Goal: Task Accomplishment & Management: Manage account settings

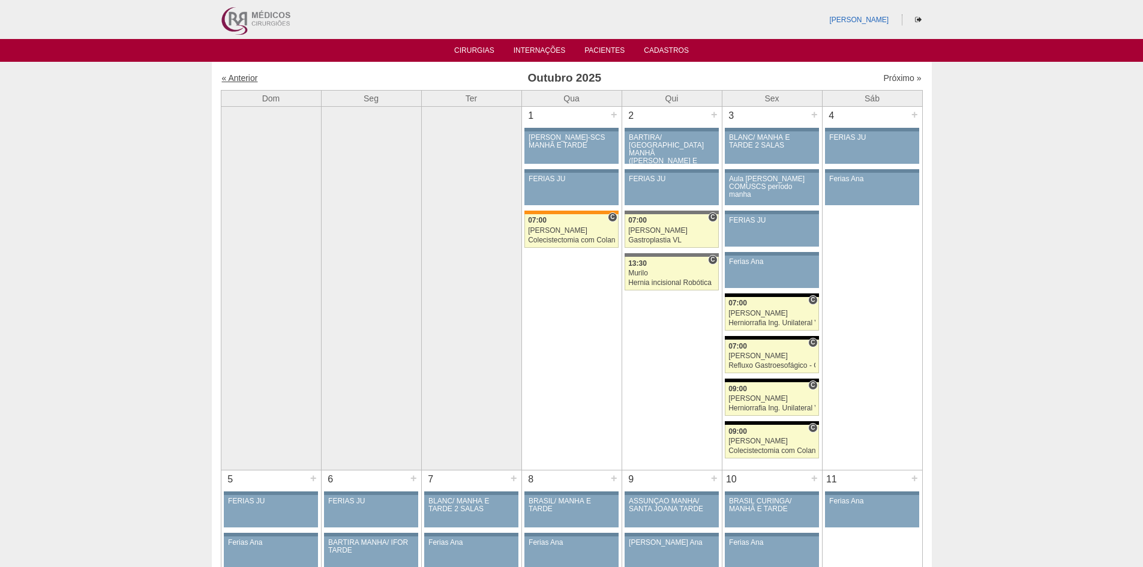
click at [239, 76] on link "« Anterior" at bounding box center [240, 78] width 36 height 10
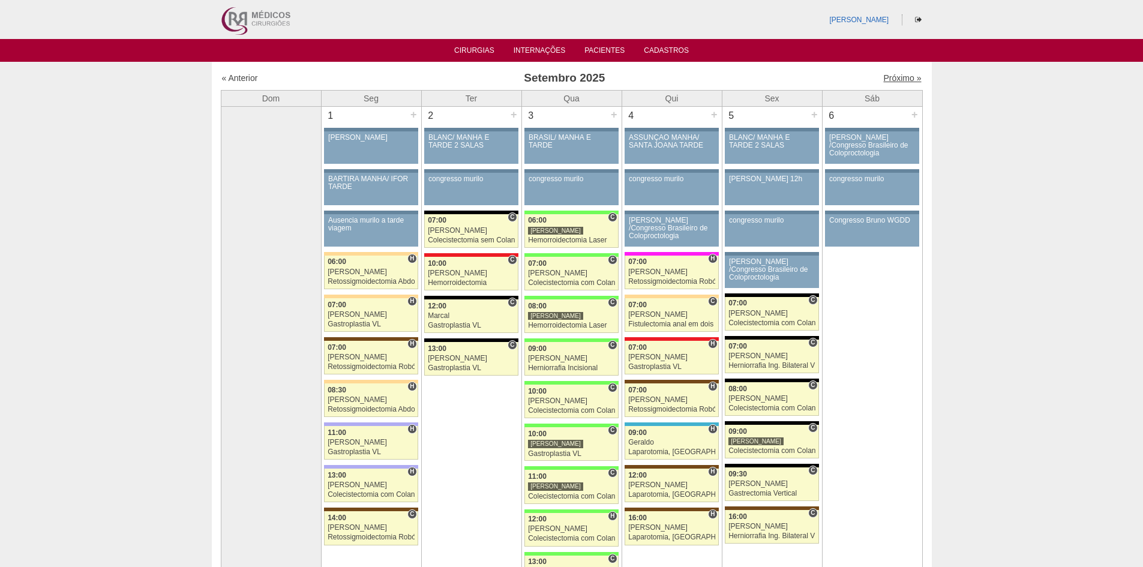
click at [883, 76] on link "Próximo »" at bounding box center [902, 78] width 38 height 10
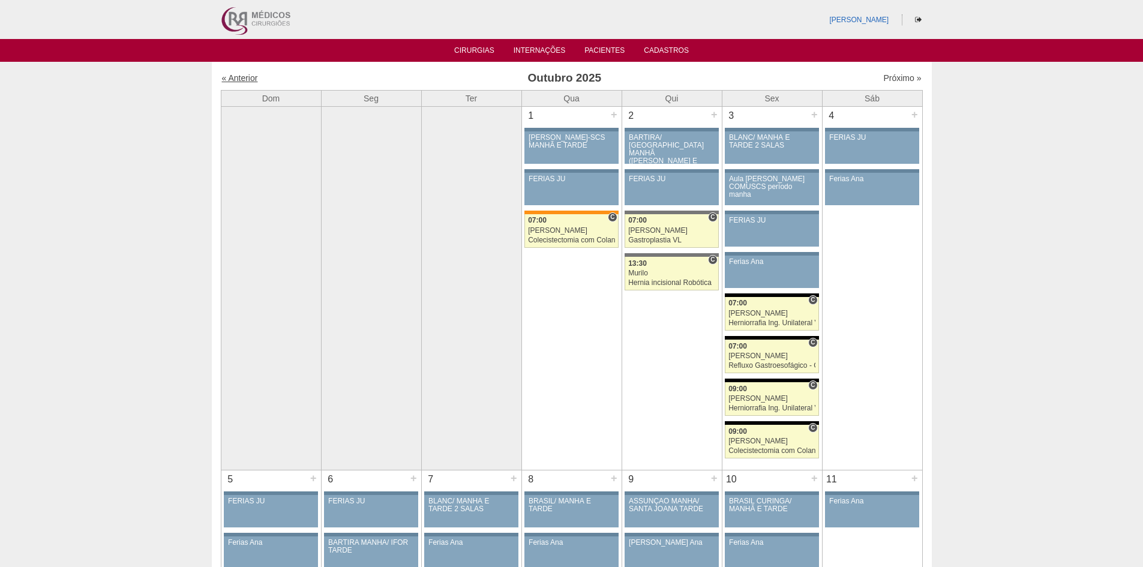
click at [245, 78] on link "« Anterior" at bounding box center [240, 78] width 36 height 10
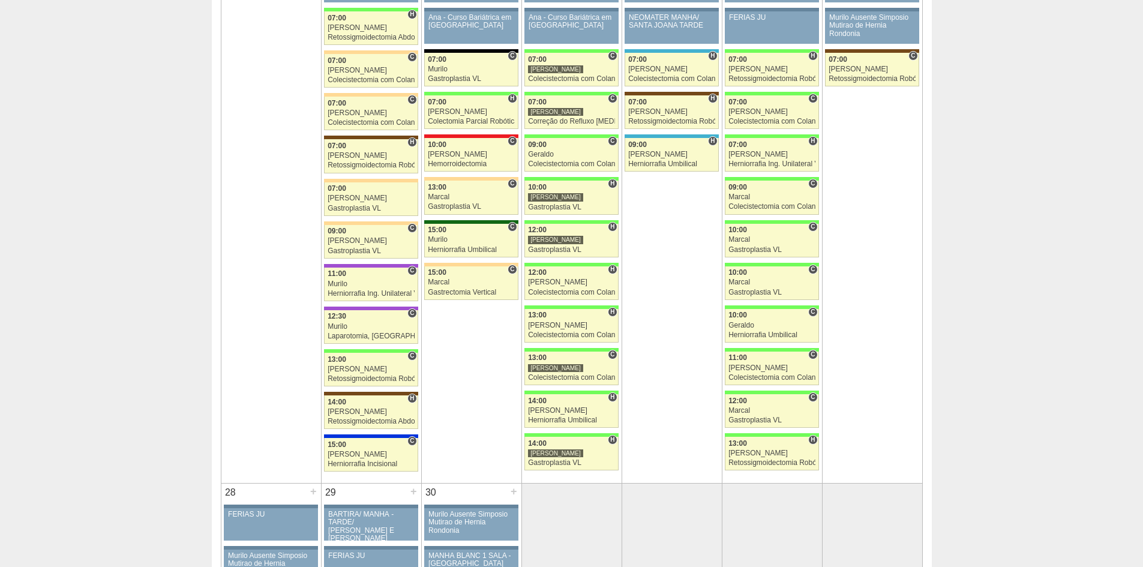
scroll to position [1860, 0]
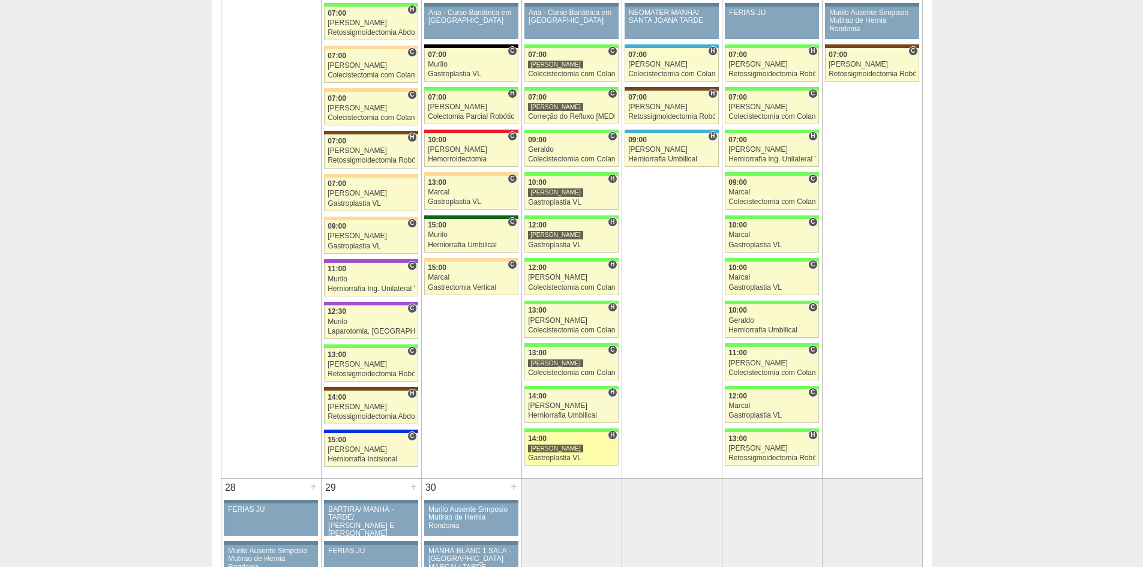
click at [547, 457] on div "Gastroplastia VL" at bounding box center [571, 458] width 87 height 8
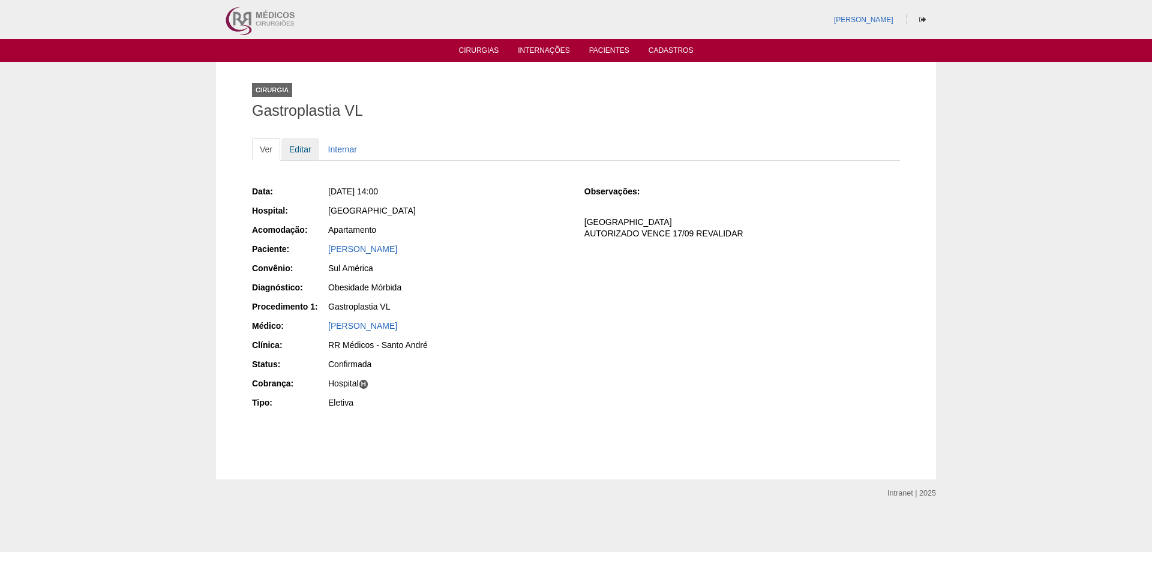
click at [306, 152] on link "Editar" at bounding box center [300, 149] width 38 height 23
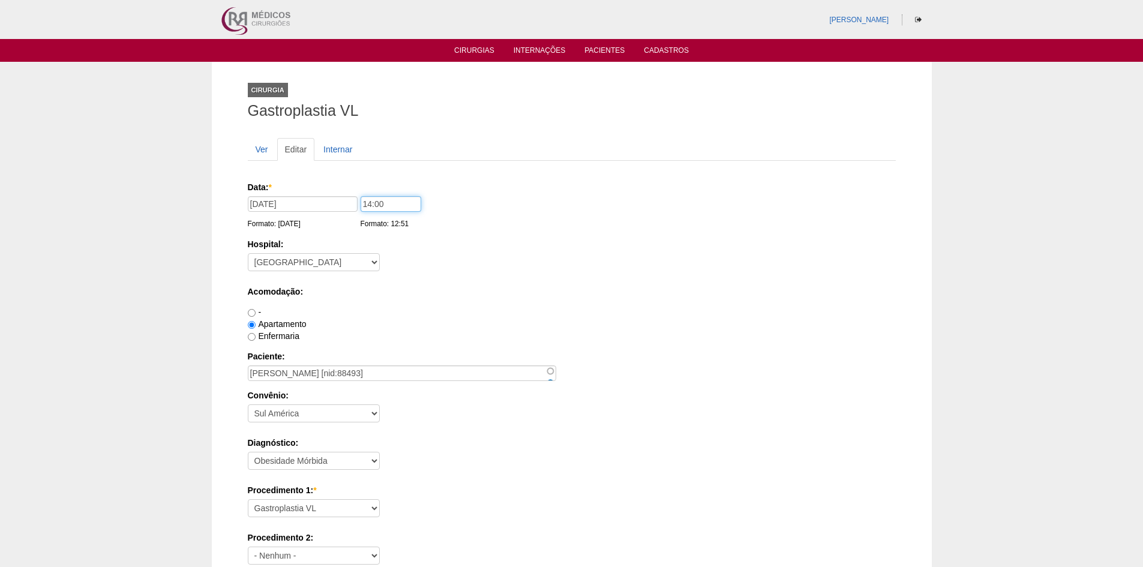
click at [368, 203] on input "14:00" at bounding box center [391, 204] width 61 height 16
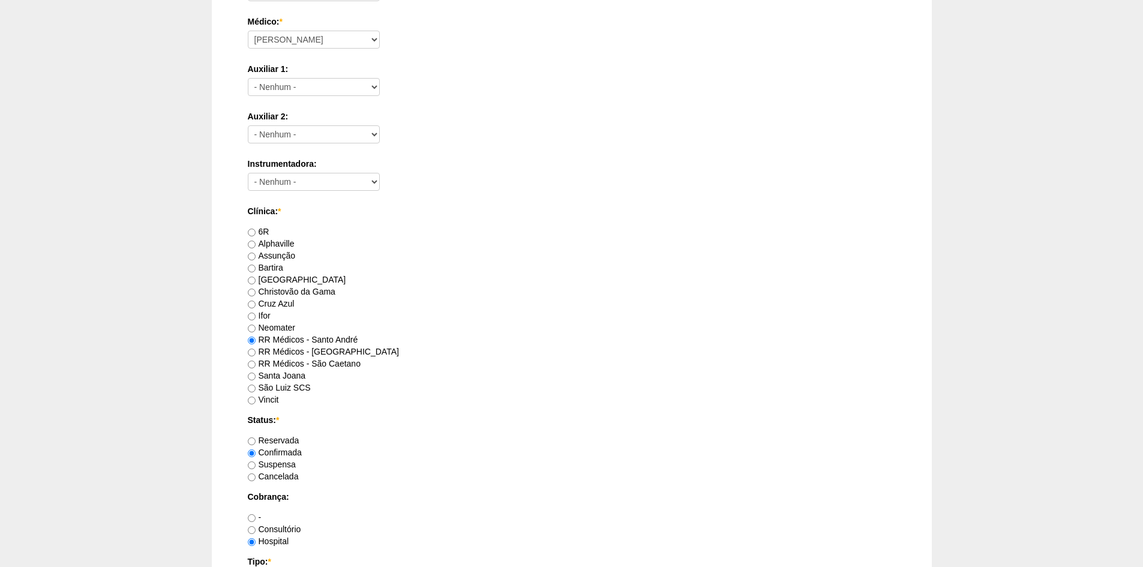
scroll to position [600, 0]
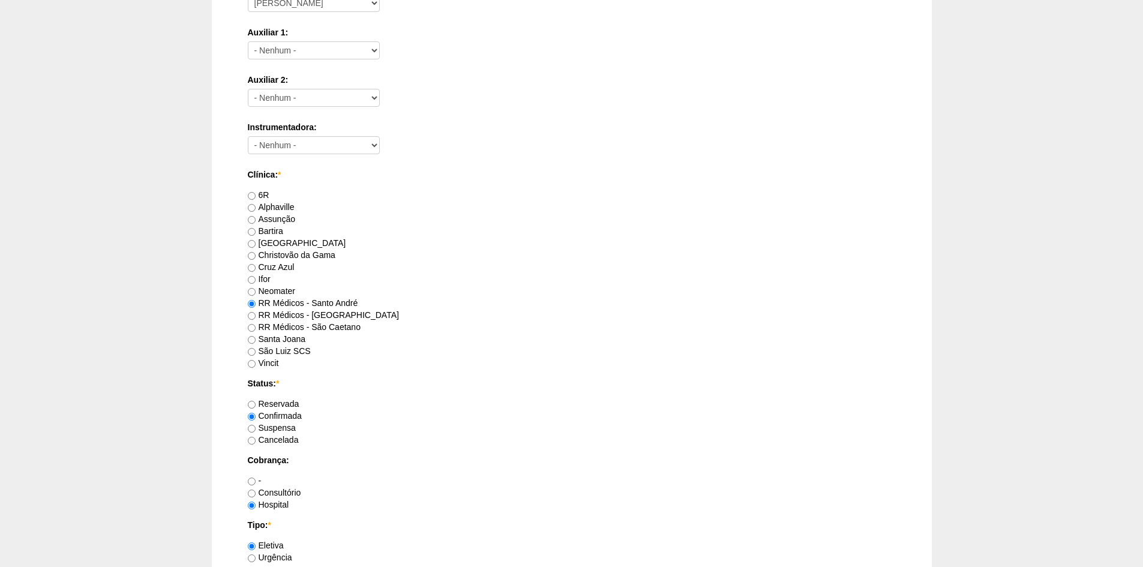
type input "07:00"
click at [252, 405] on input "Reservada" at bounding box center [252, 405] width 8 height 8
radio input "true"
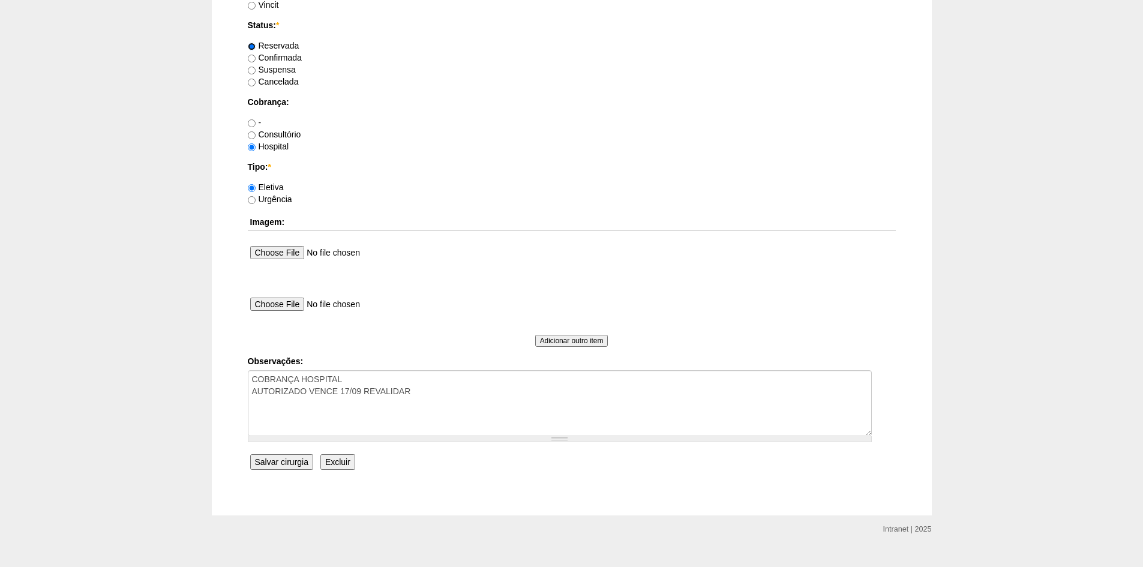
scroll to position [960, 0]
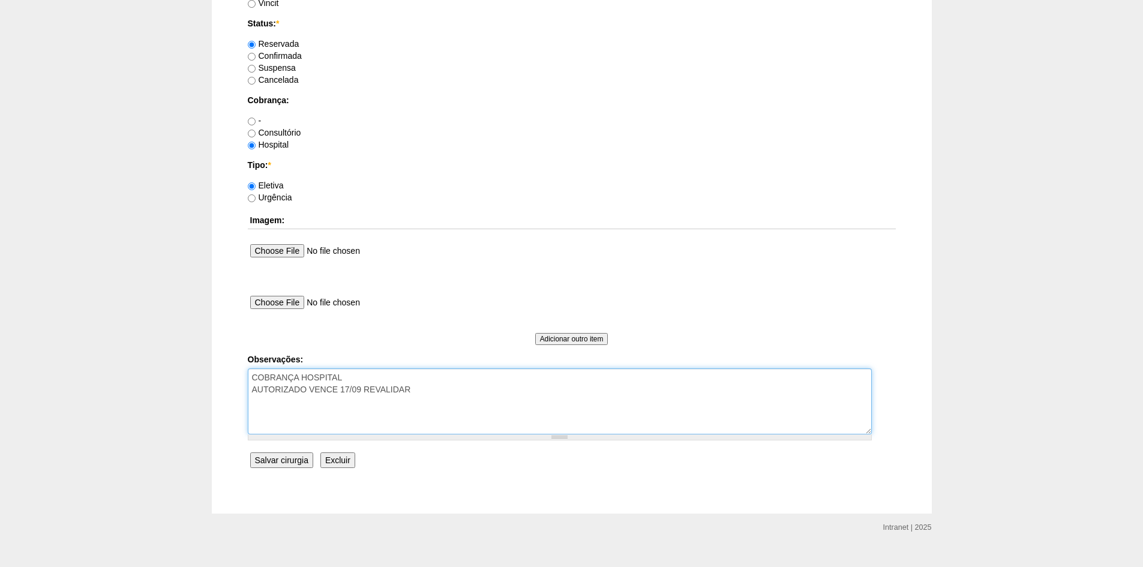
click at [429, 409] on textarea "COBRANÇA HOSPITAL AUTORIZADO VENCE 17/09 REVALIDAR" at bounding box center [560, 401] width 624 height 66
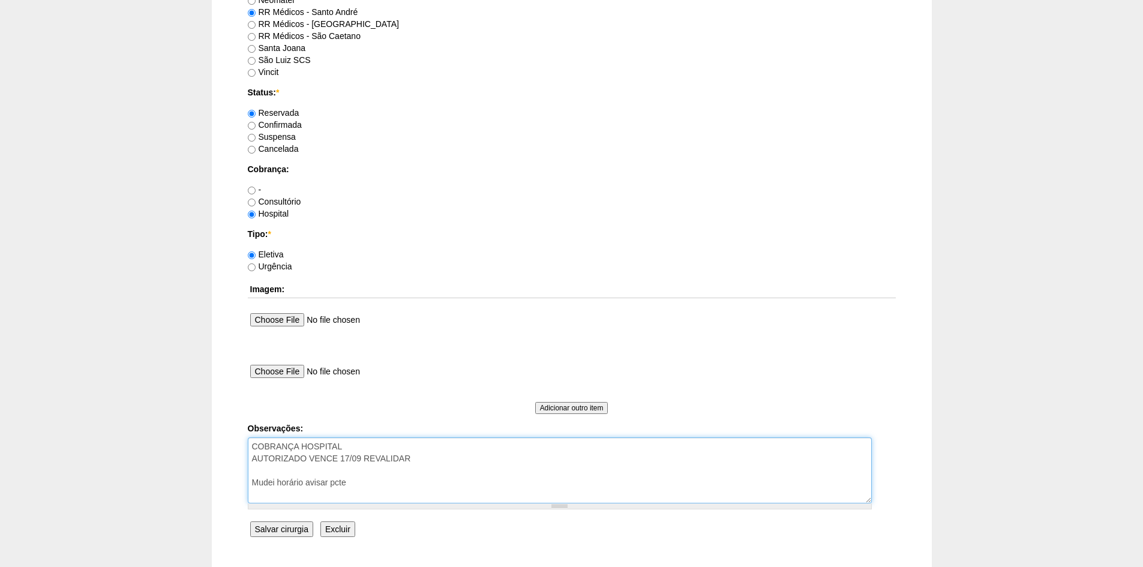
scroll to position [979, 0]
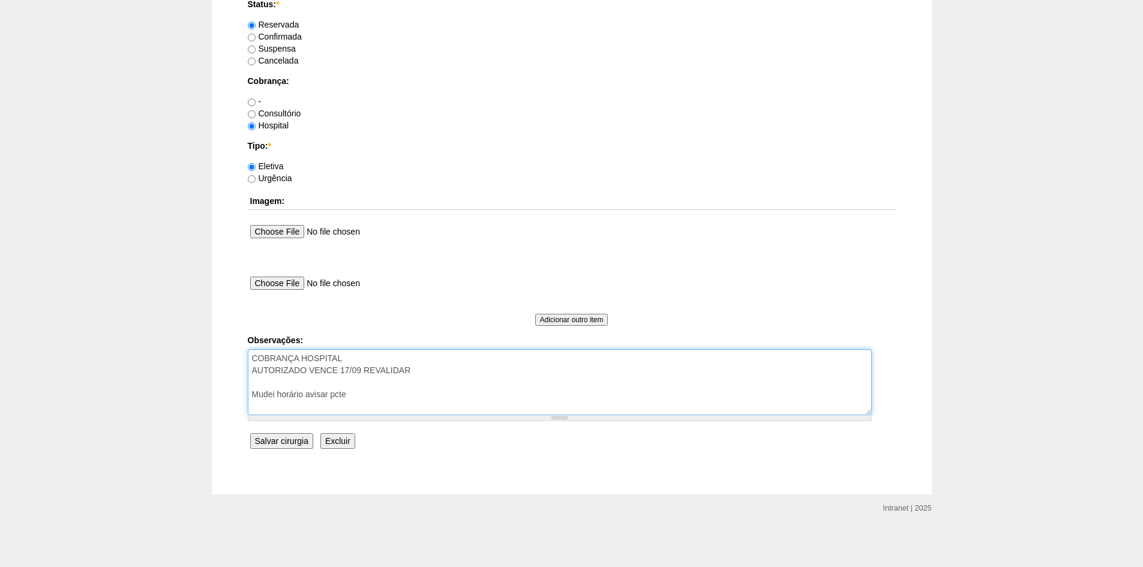
type textarea "COBRANÇA HOSPITAL AUTORIZADO VENCE 17/09 REVALIDAR Mudei horário avisar pcte"
click at [287, 435] on input "Salvar cirurgia" at bounding box center [281, 441] width 63 height 16
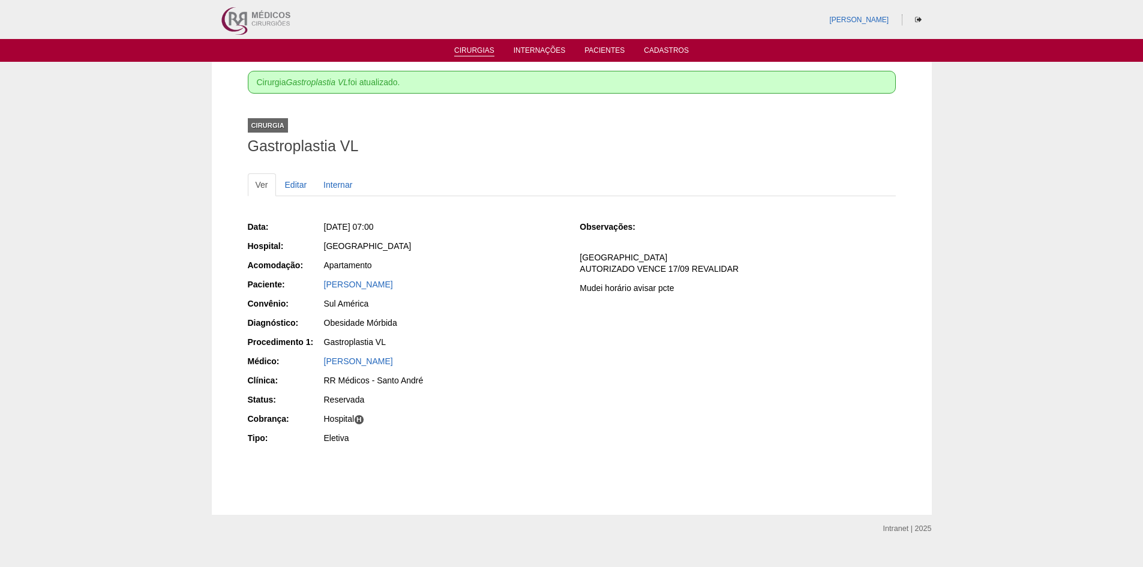
click at [473, 50] on link "Cirurgias" at bounding box center [474, 51] width 40 height 10
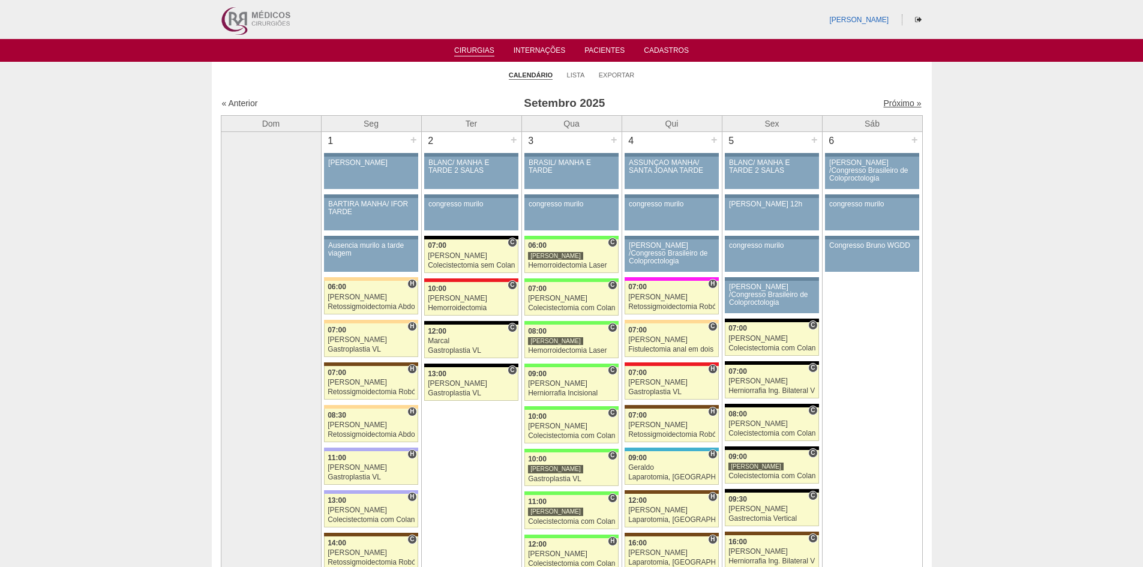
click at [893, 104] on link "Próximo »" at bounding box center [902, 103] width 38 height 10
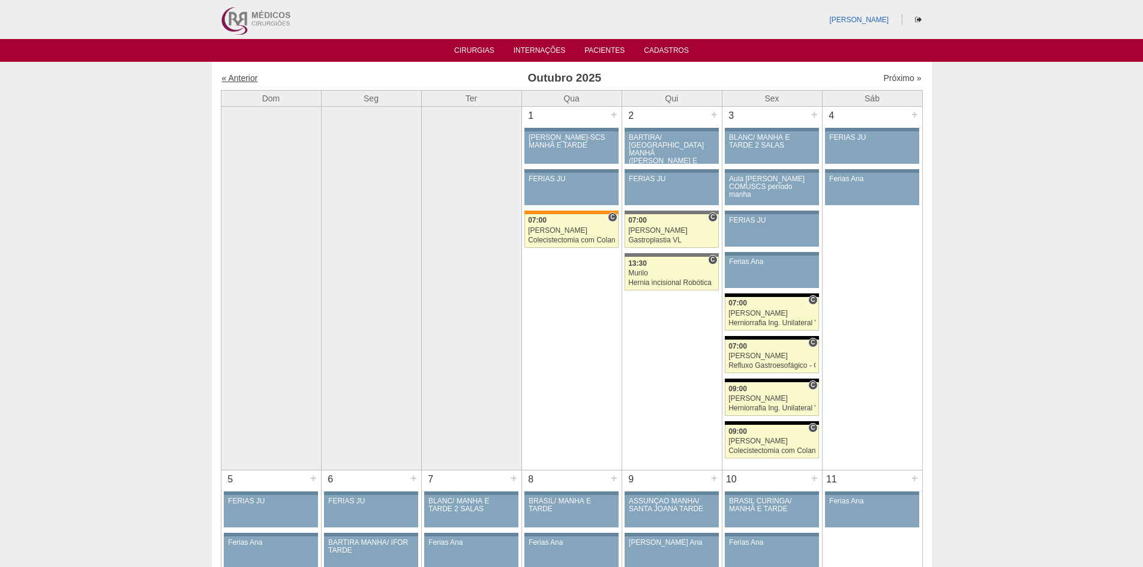
click at [236, 79] on link "« Anterior" at bounding box center [240, 78] width 36 height 10
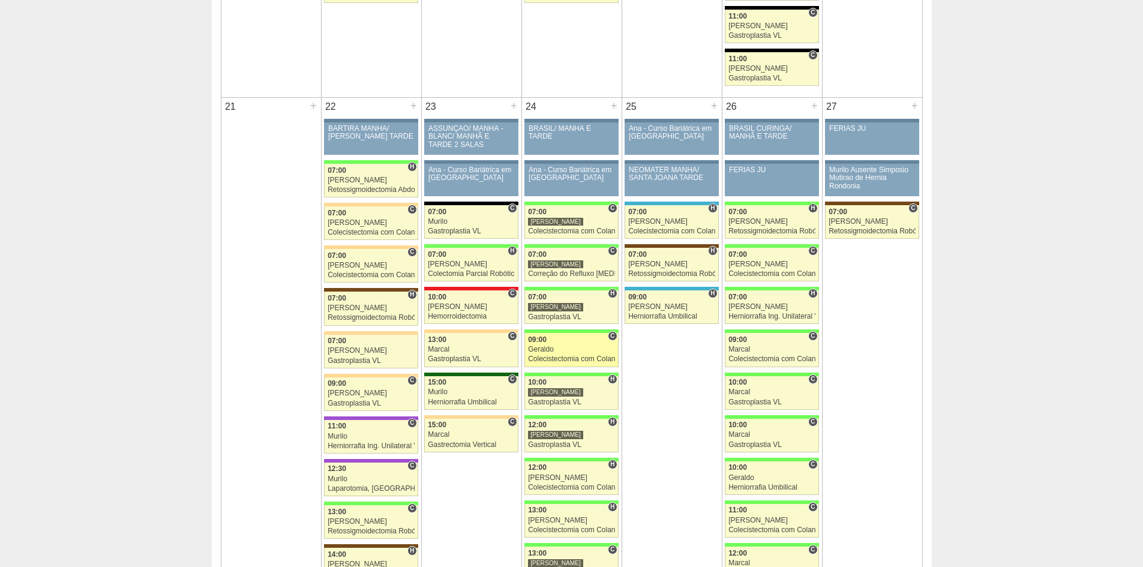
scroll to position [1740, 0]
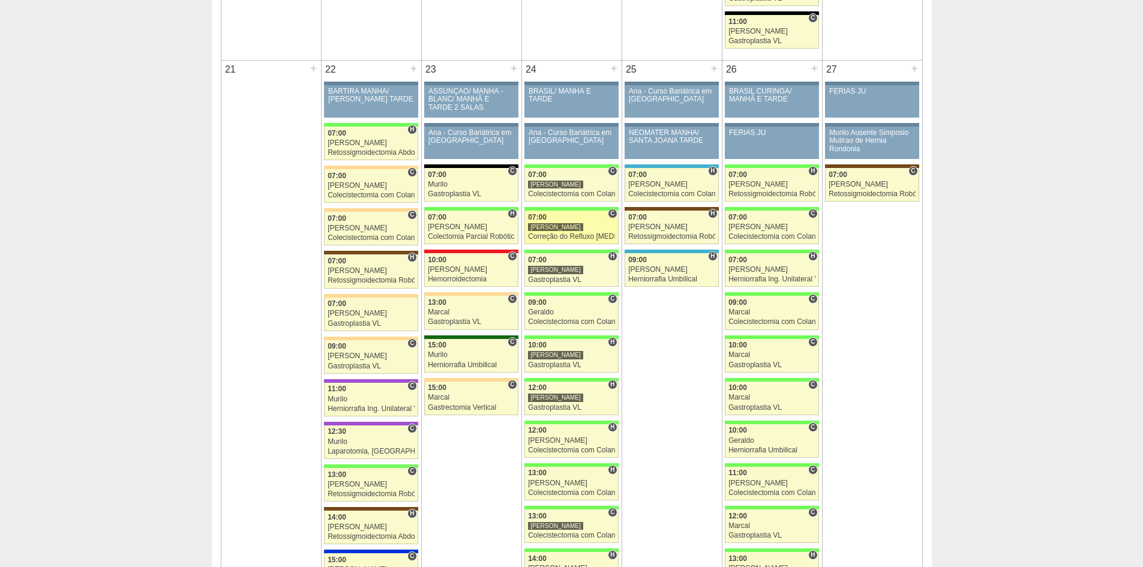
click at [549, 235] on div "Correção do Refluxo [MEDICAL_DATA] esofágico Robótico" at bounding box center [571, 237] width 87 height 8
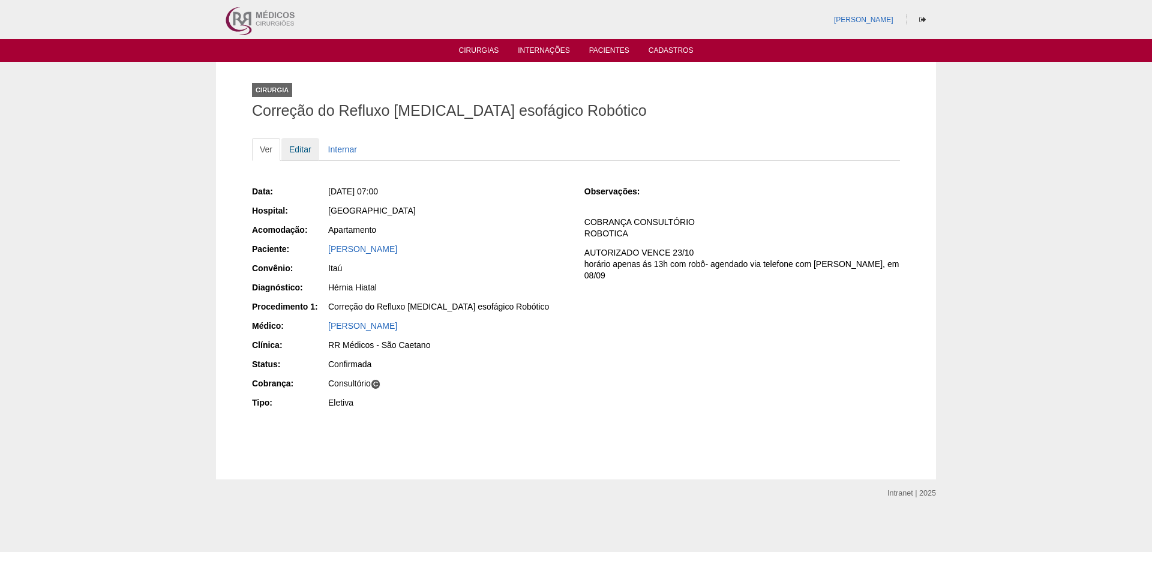
click at [300, 148] on link "Editar" at bounding box center [300, 149] width 38 height 23
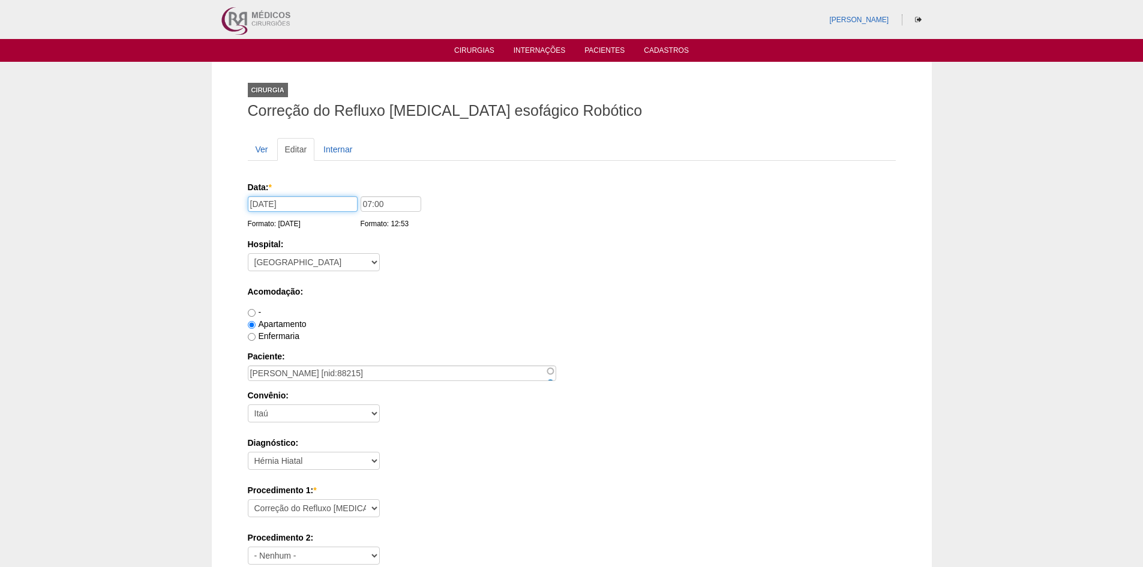
click at [300, 205] on input "24/09/2025" at bounding box center [303, 204] width 110 height 16
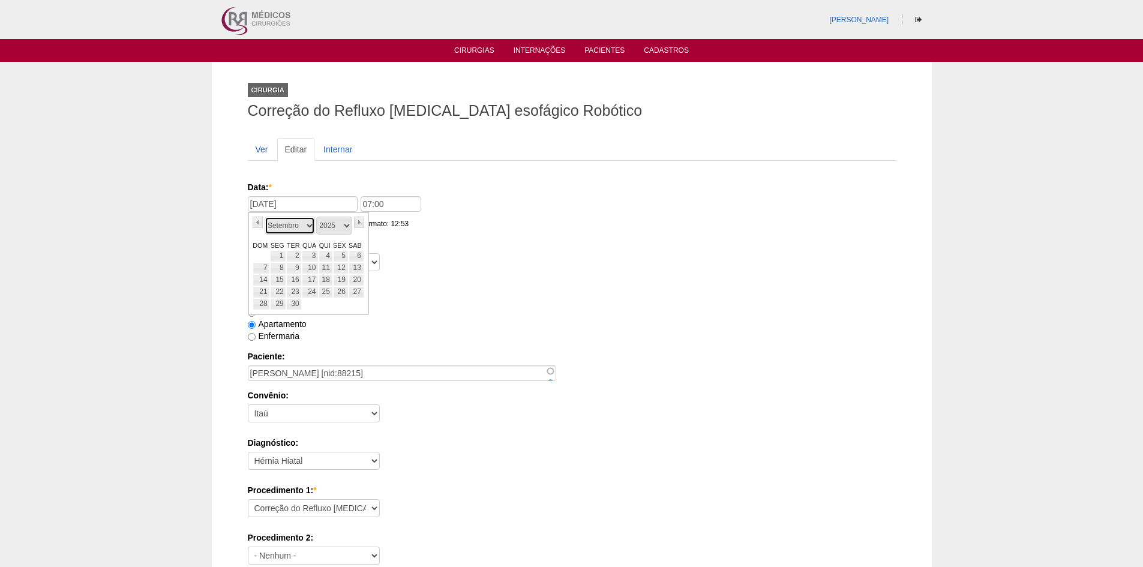
click at [310, 225] on select "Janeiro Fevereiro Março Abril Maio Junho Julho Agosto Setembro Outubro Novembro…" at bounding box center [290, 226] width 50 height 18
click at [311, 267] on link "8" at bounding box center [310, 268] width 17 height 12
type input "08/10/2025"
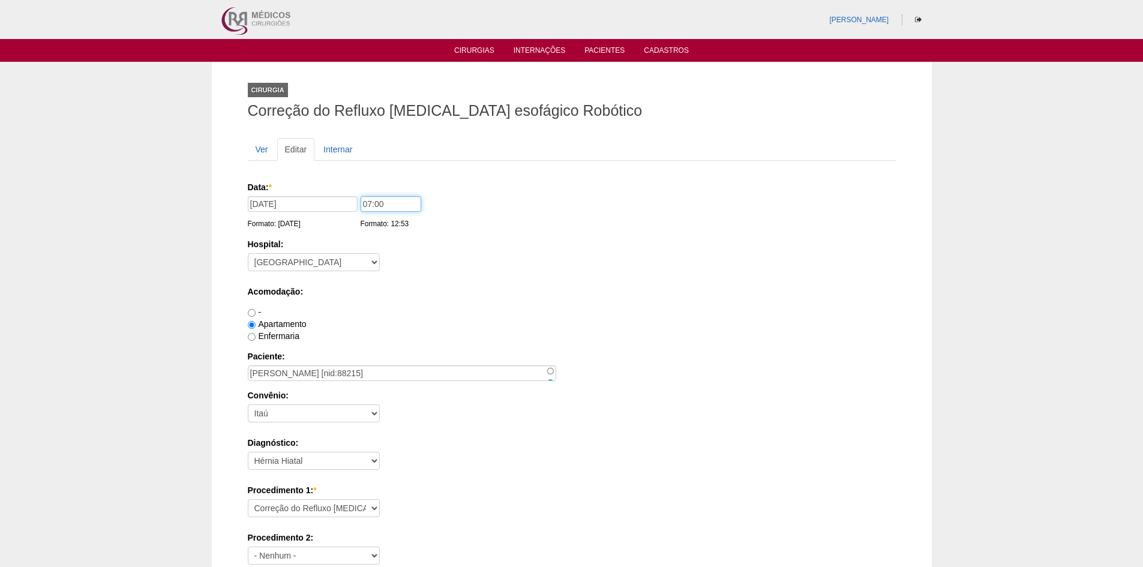
click at [367, 202] on input "07:00" at bounding box center [391, 204] width 61 height 16
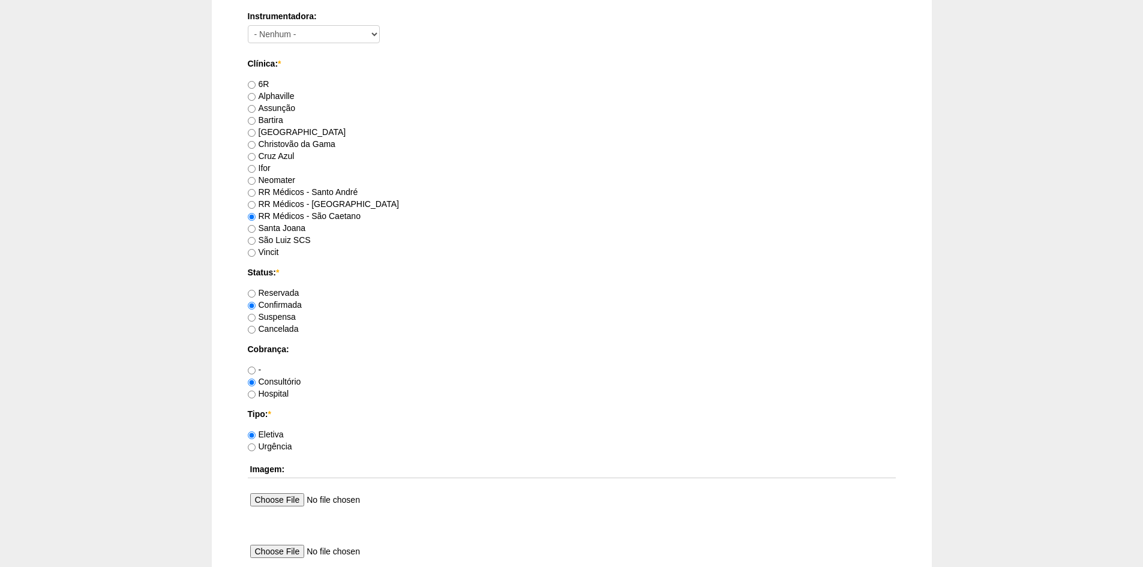
scroll to position [840, 0]
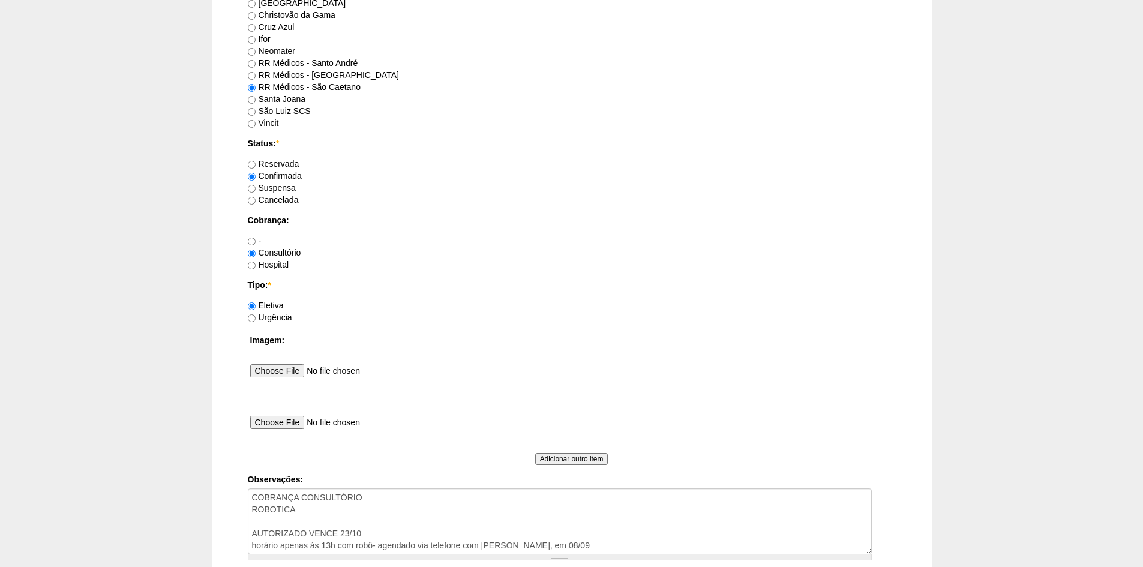
type input "12:00"
click at [256, 163] on label "Reservada" at bounding box center [274, 164] width 52 height 10
click at [256, 163] on input "Reservada" at bounding box center [252, 165] width 8 height 8
radio input "true"
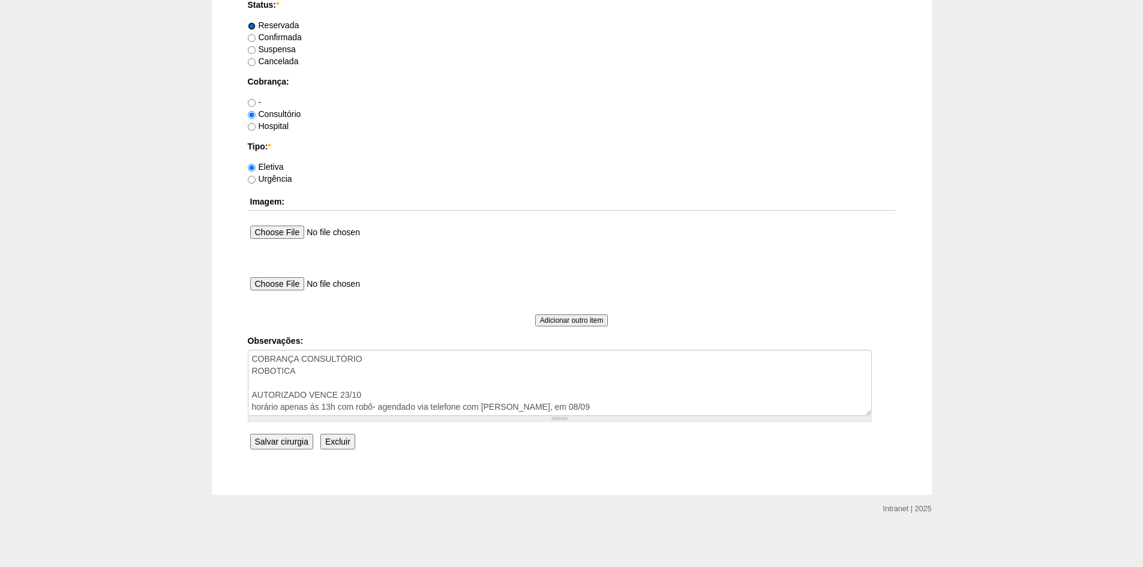
scroll to position [979, 0]
click at [586, 406] on textarea "COBRANÇA CONSULTÓRIO ROBOTICA AUTORIZADO VENCE 23/10 horário apenas ás 13h com …" at bounding box center [560, 382] width 624 height 66
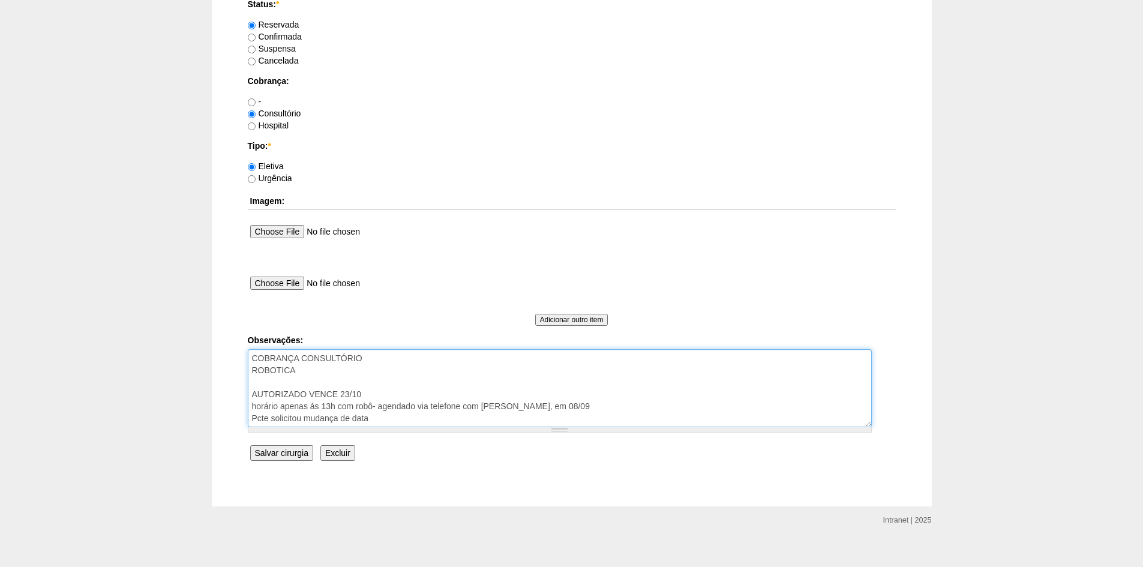
type textarea "COBRANÇA CONSULTÓRIO ROBOTICA AUTORIZADO VENCE 23/10 horário apenas ás 13h com …"
click at [286, 453] on input "Salvar cirurgia" at bounding box center [281, 453] width 63 height 16
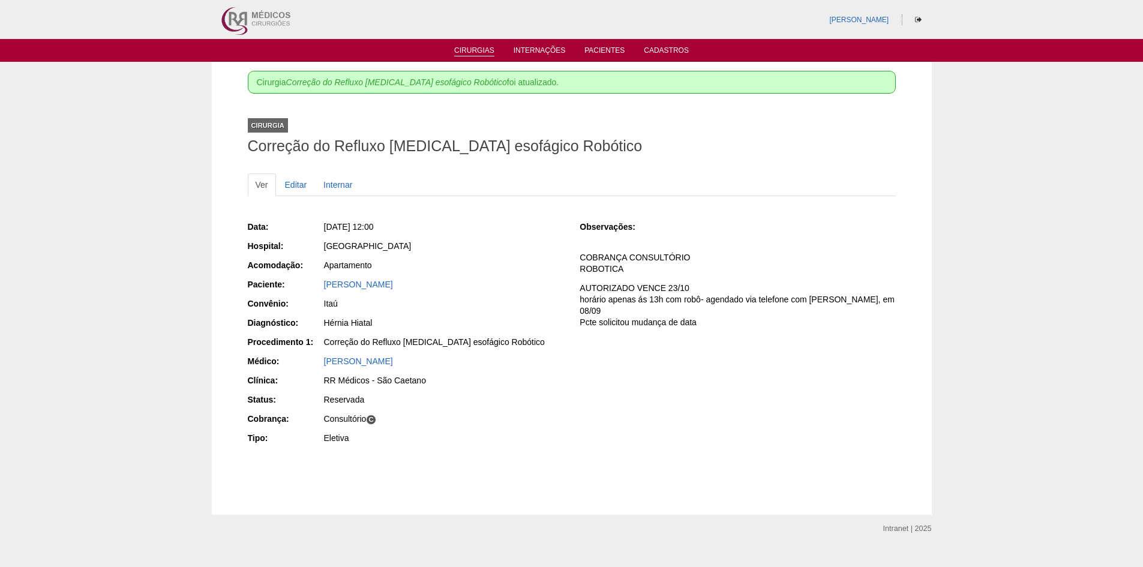
click at [474, 50] on link "Cirurgias" at bounding box center [474, 51] width 40 height 10
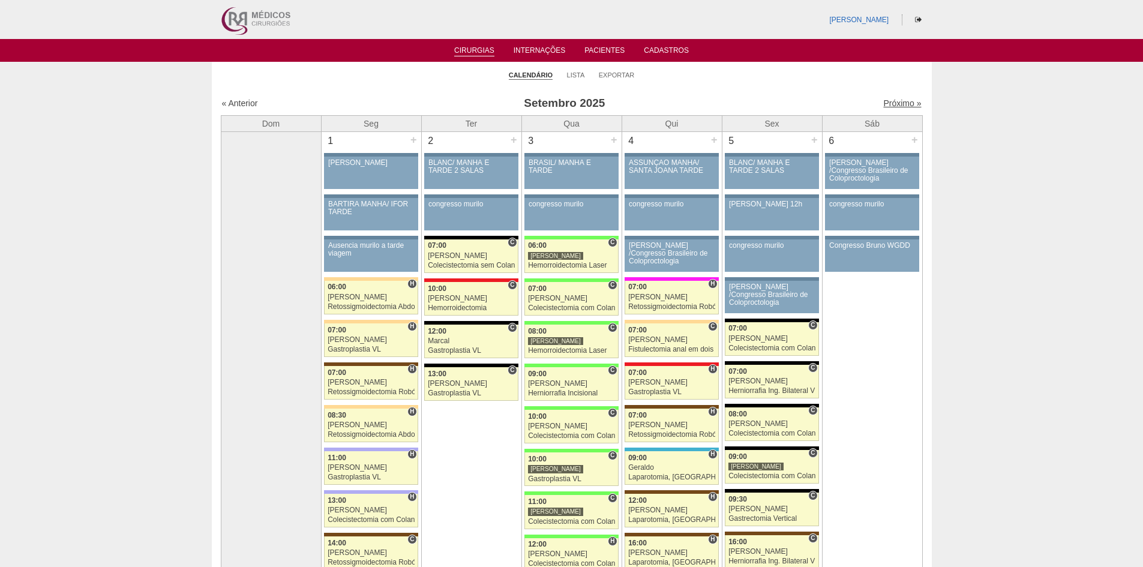
click at [889, 100] on link "Próximo »" at bounding box center [902, 103] width 38 height 10
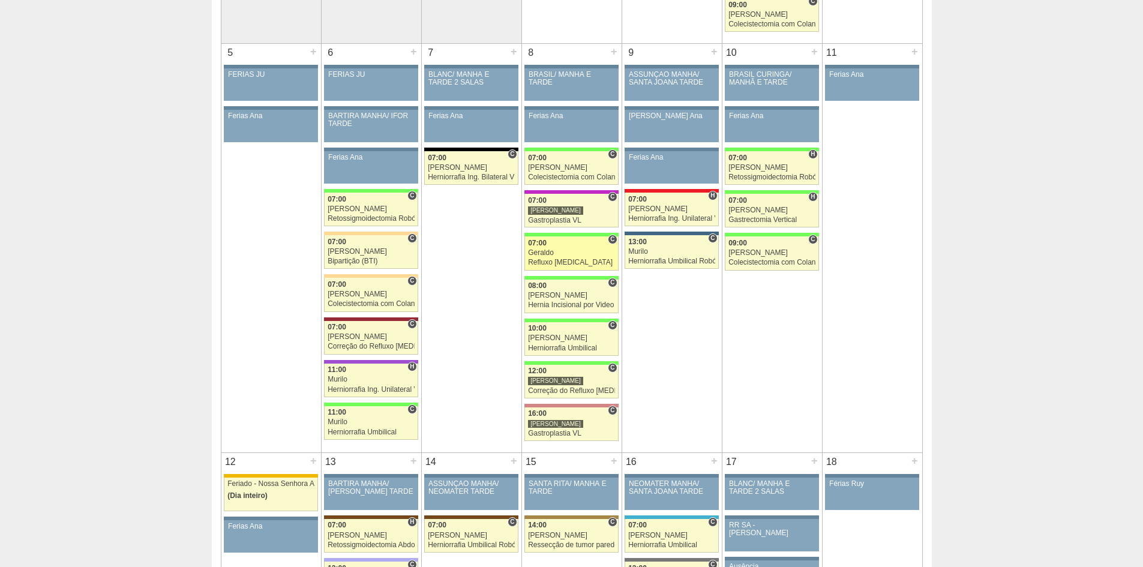
scroll to position [480, 0]
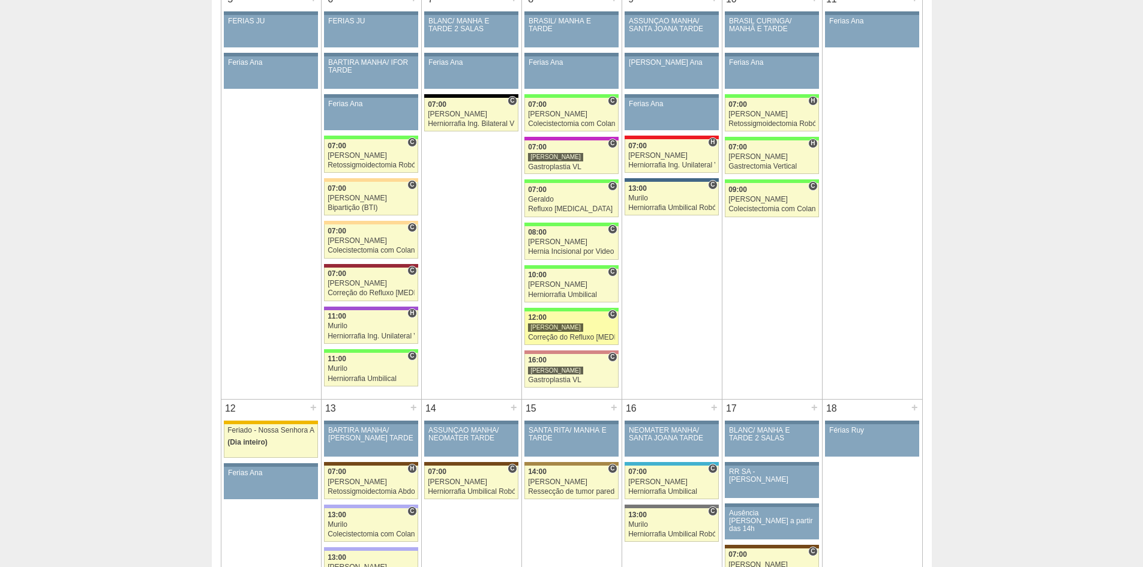
click at [550, 338] on div "Correção do Refluxo [MEDICAL_DATA] esofágico Robótico" at bounding box center [571, 338] width 87 height 8
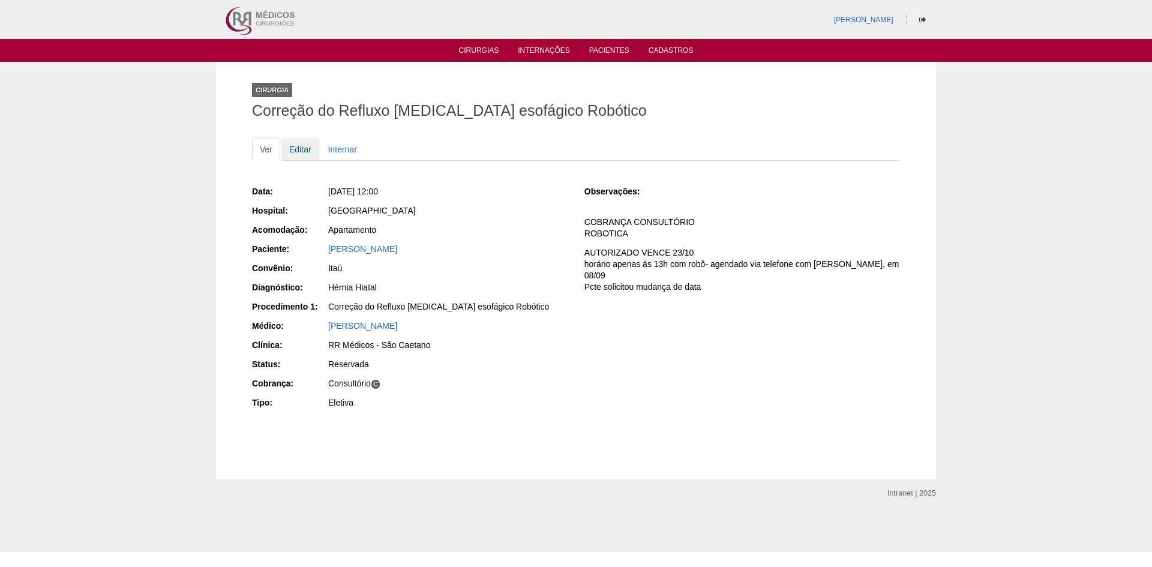
click at [301, 148] on link "Editar" at bounding box center [300, 149] width 38 height 23
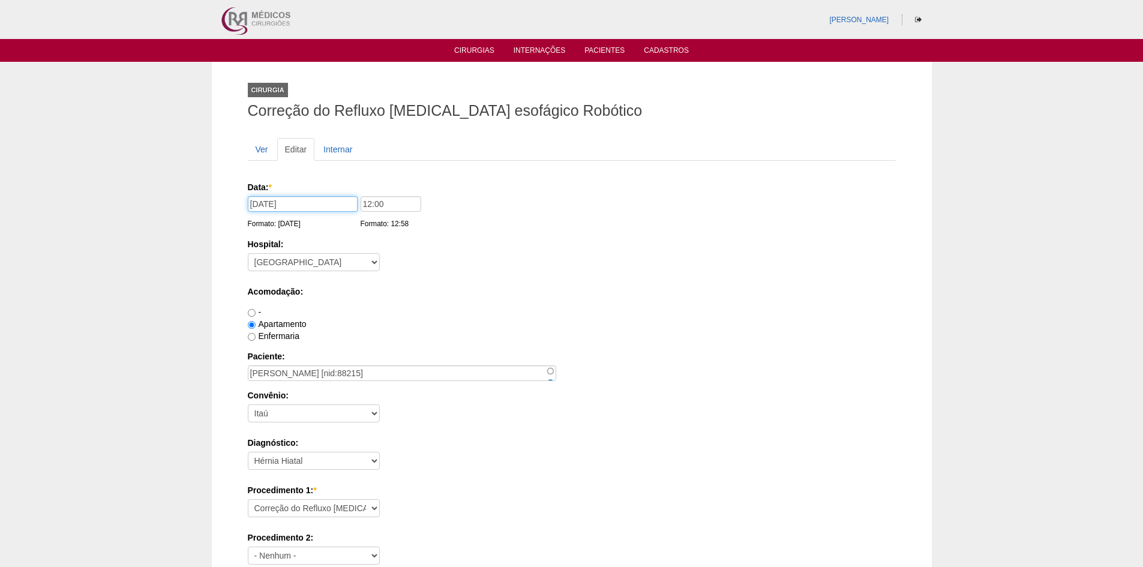
click at [274, 202] on input "[DATE]" at bounding box center [303, 204] width 110 height 16
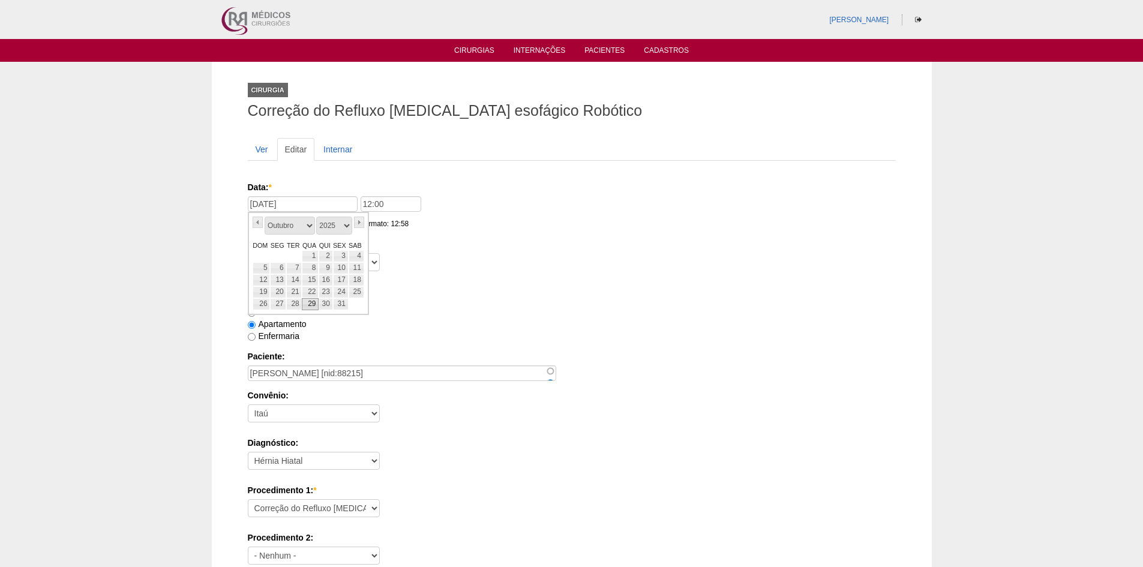
click at [308, 304] on link "29" at bounding box center [310, 304] width 17 height 12
type input "[DATE]"
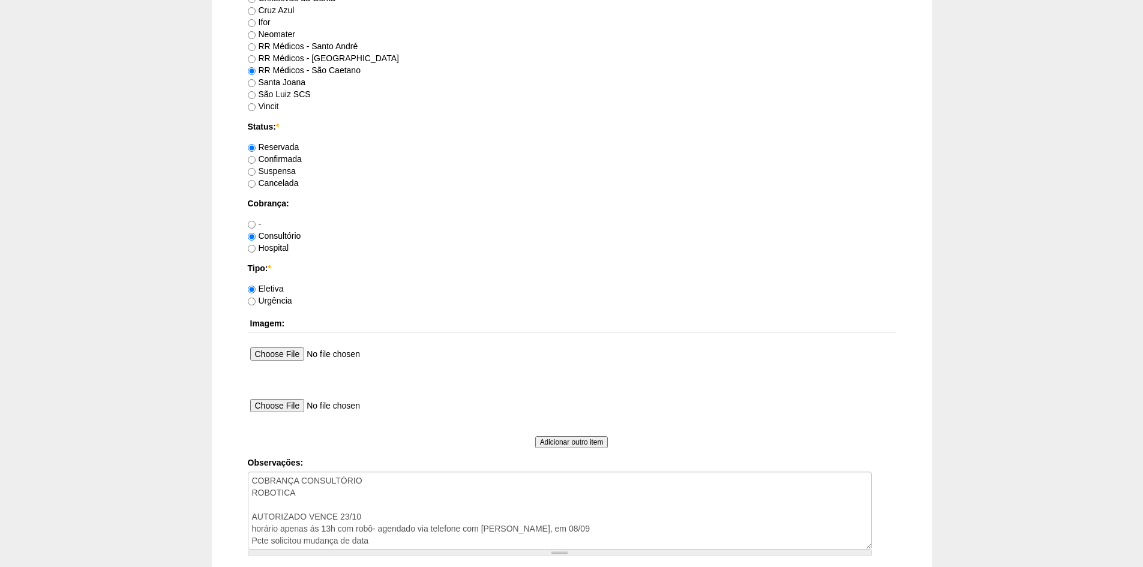
scroll to position [991, 0]
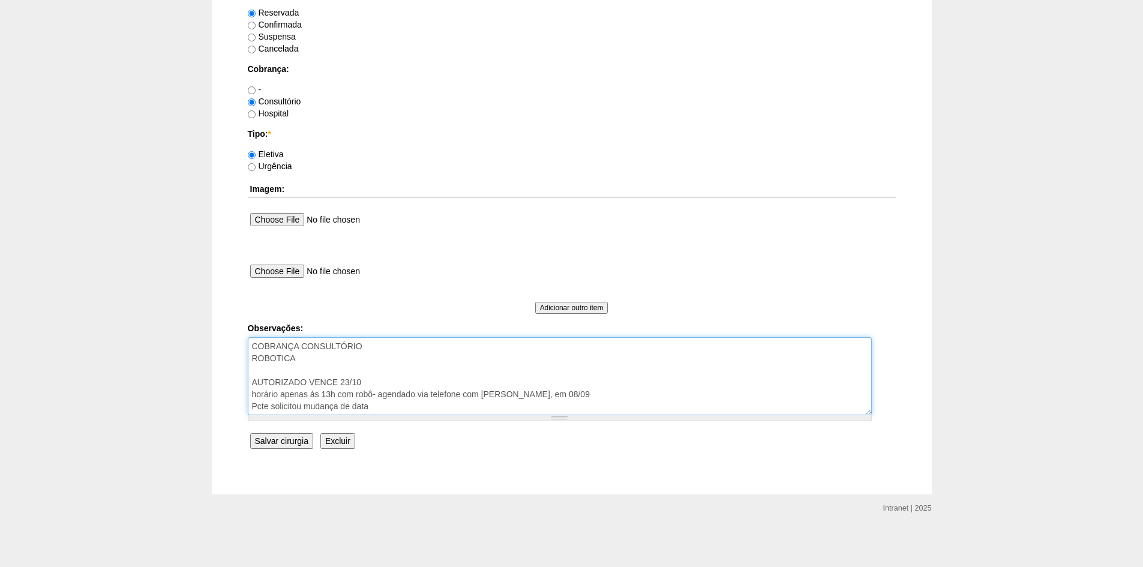
click at [401, 406] on textarea "COBRANÇA CONSULTÓRIO ROBOTICA AUTORIZADO VENCE 23/10 horário apenas ás 13h com …" at bounding box center [560, 376] width 624 height 78
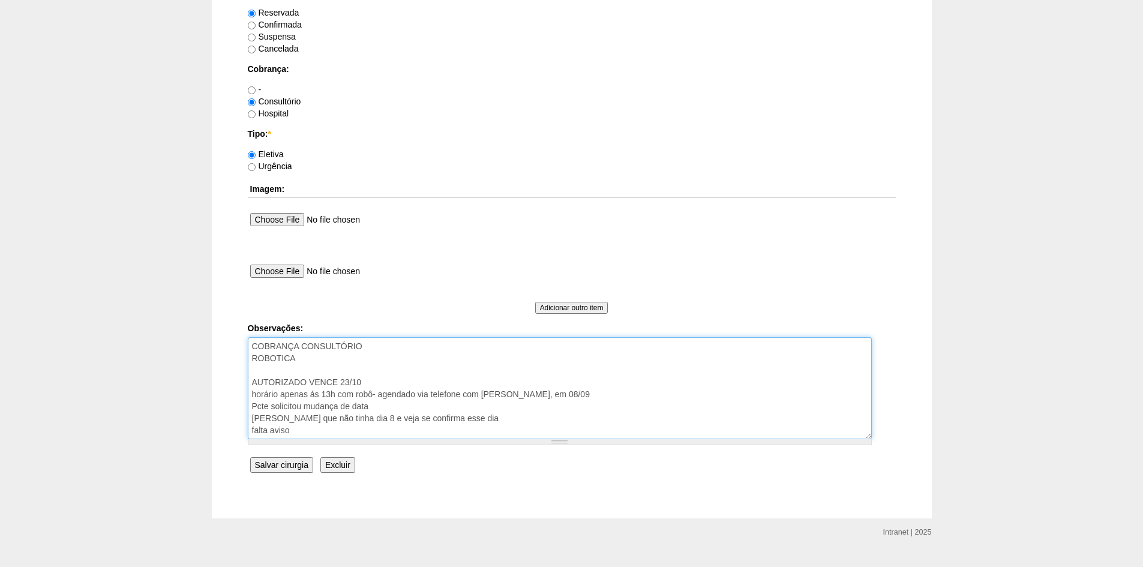
type textarea "COBRANÇA CONSULTÓRIO ROBOTICA AUTORIZADO VENCE 23/10 horário apenas ás 13h com …"
click at [269, 465] on input "Salvar cirurgia" at bounding box center [281, 465] width 63 height 16
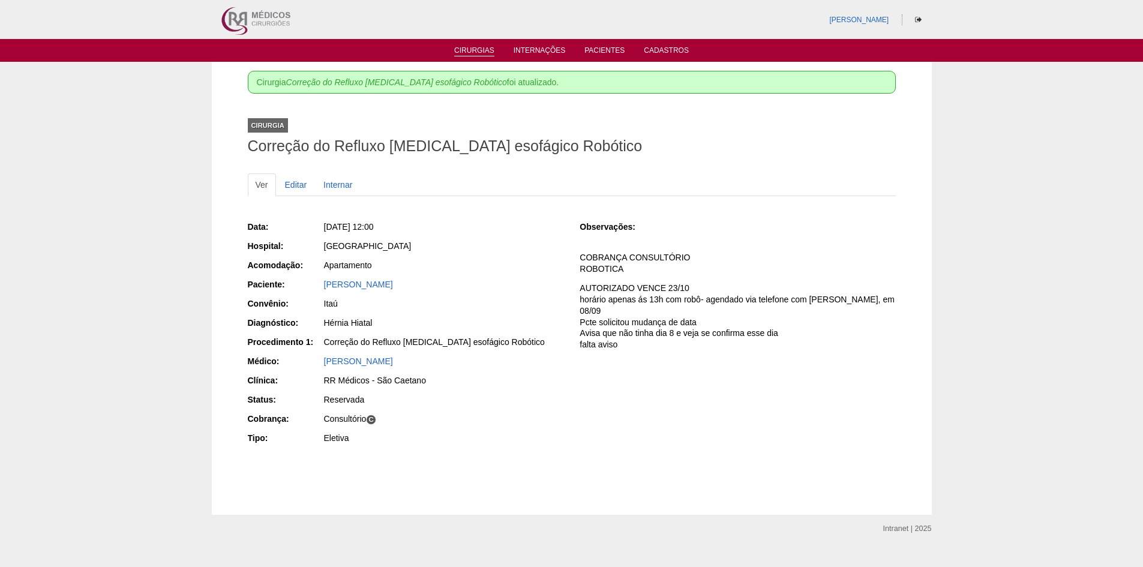
click at [465, 47] on link "Cirurgias" at bounding box center [474, 51] width 40 height 10
